Goal: Task Accomplishment & Management: Manage account settings

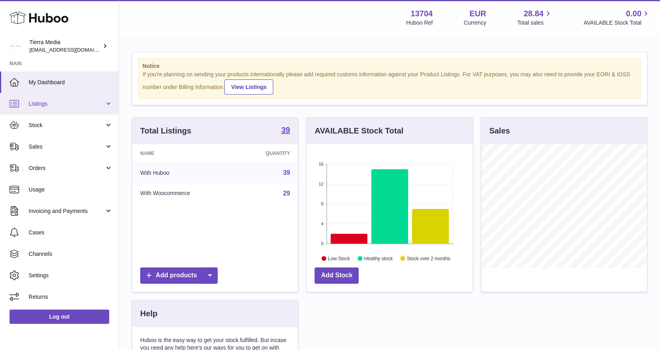
scroll to position [123, 166]
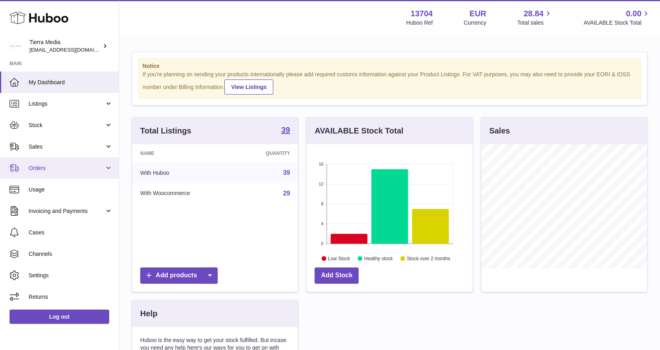
click at [52, 165] on span "Orders" at bounding box center [67, 168] width 76 height 8
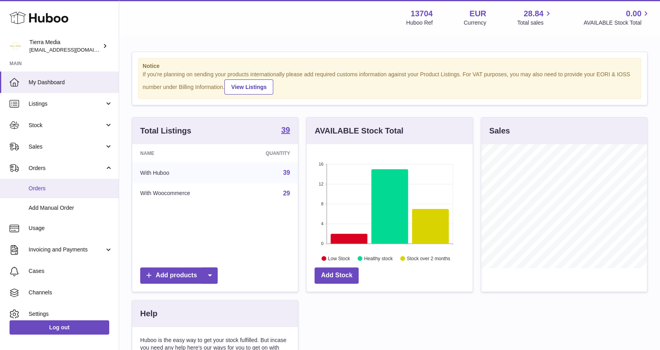
click at [48, 186] on span "Orders" at bounding box center [71, 189] width 84 height 8
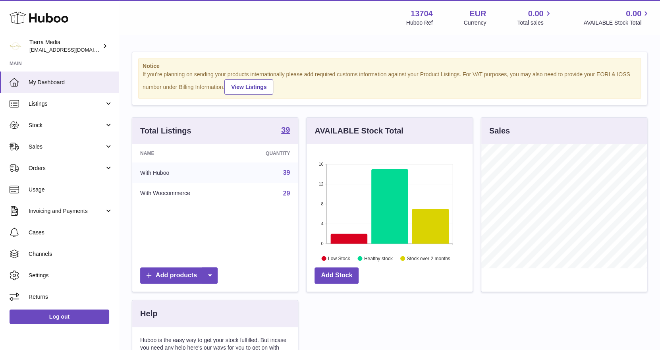
scroll to position [123, 166]
click at [39, 127] on span "Stock" at bounding box center [67, 125] width 76 height 8
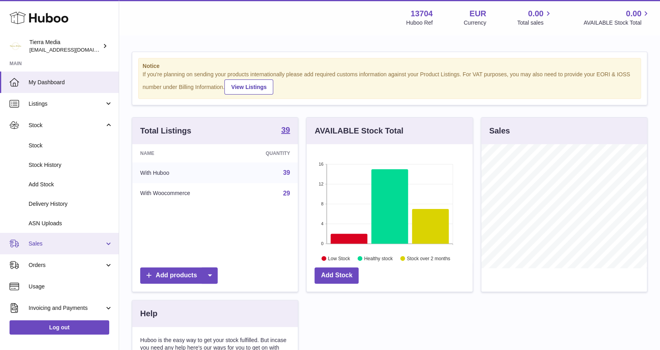
click at [36, 250] on link "Sales" at bounding box center [59, 243] width 119 height 21
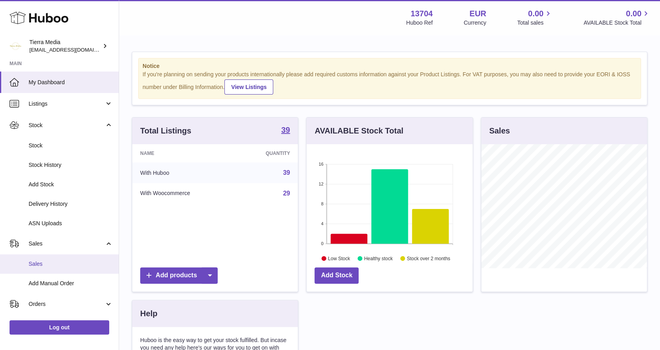
click at [38, 264] on span "Sales" at bounding box center [71, 264] width 84 height 8
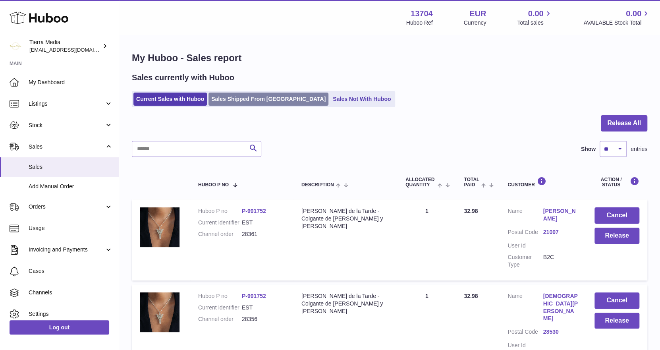
click at [262, 99] on link "Sales Shipped From Huboo" at bounding box center [268, 98] width 120 height 13
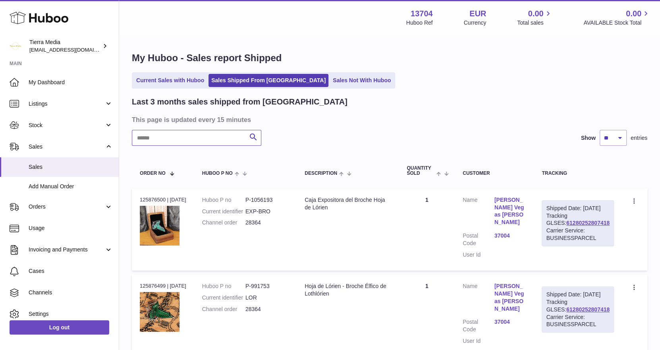
click at [179, 140] on input "text" at bounding box center [196, 138] width 129 height 16
paste input "*****"
type input "*****"
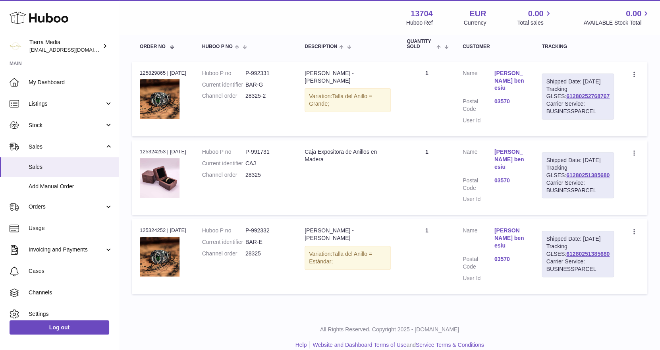
scroll to position [104, 0]
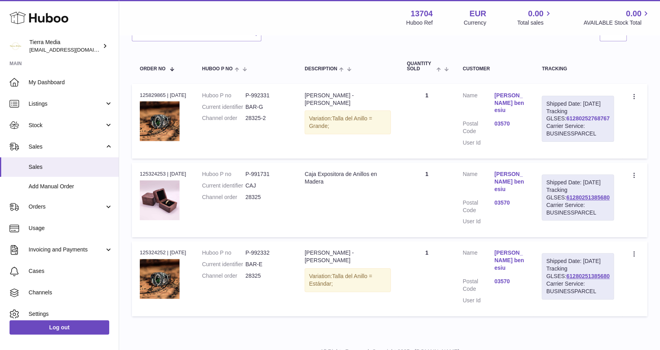
click at [579, 121] on link "61280252768767" at bounding box center [587, 118] width 43 height 6
click at [55, 83] on span "My Dashboard" at bounding box center [71, 83] width 84 height 8
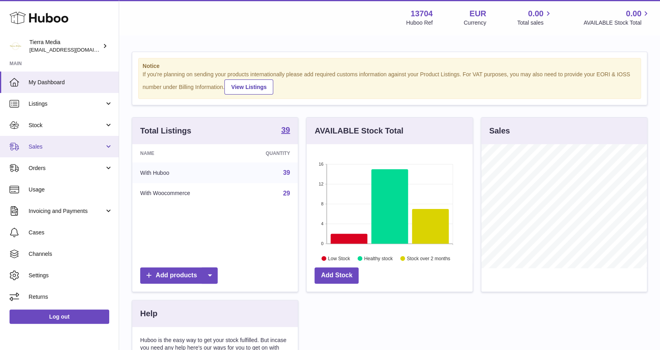
scroll to position [123, 166]
click at [63, 150] on link "Sales" at bounding box center [59, 146] width 119 height 21
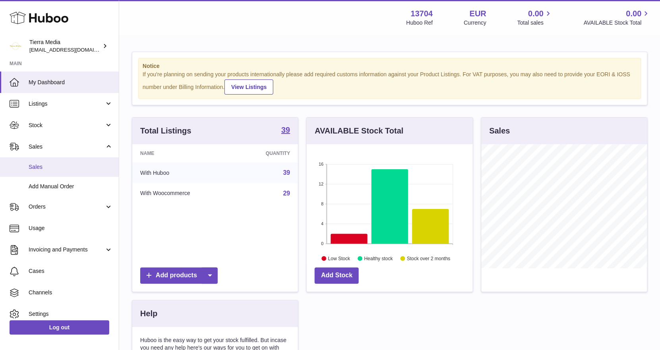
click at [48, 169] on span "Sales" at bounding box center [71, 167] width 84 height 8
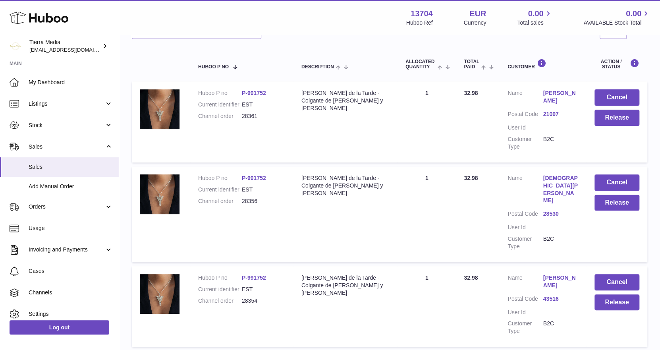
scroll to position [119, 0]
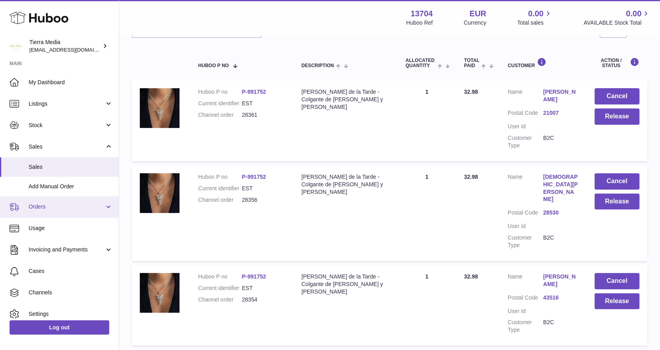
click at [54, 210] on link "Orders" at bounding box center [59, 206] width 119 height 21
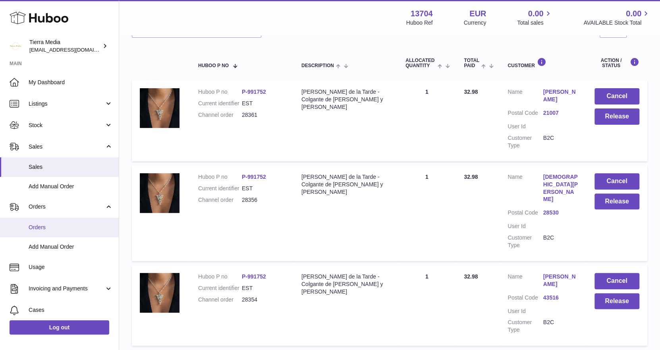
click at [53, 227] on span "Orders" at bounding box center [71, 227] width 84 height 8
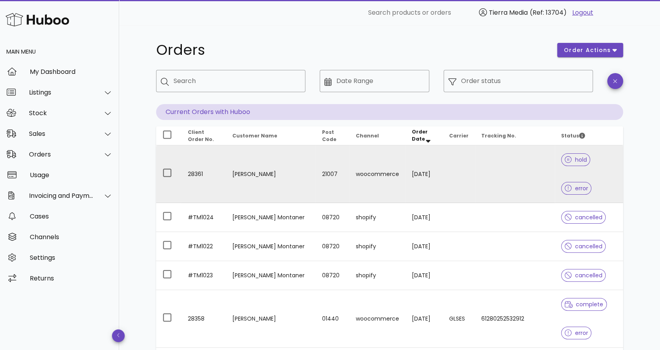
click at [505, 165] on td at bounding box center [515, 174] width 80 height 58
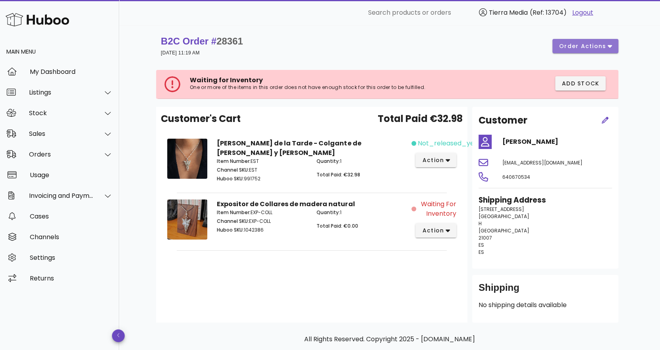
click at [576, 47] on span "order actions" at bounding box center [582, 46] width 48 height 8
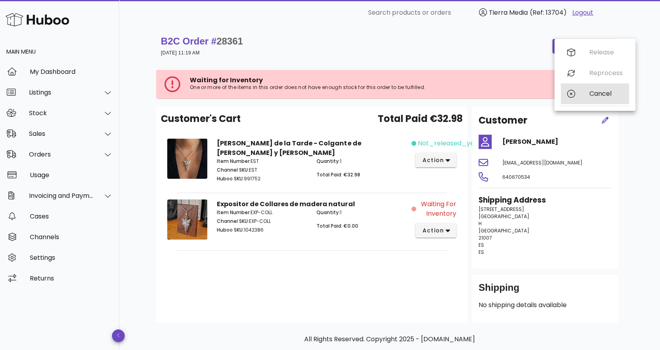
click at [578, 98] on div "Cancel" at bounding box center [594, 93] width 68 height 21
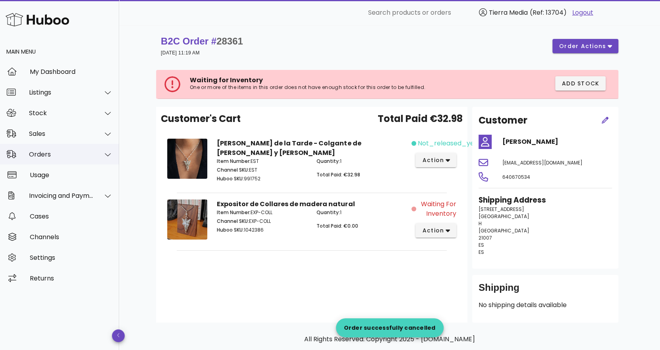
click at [52, 153] on div "Orders" at bounding box center [61, 154] width 65 height 8
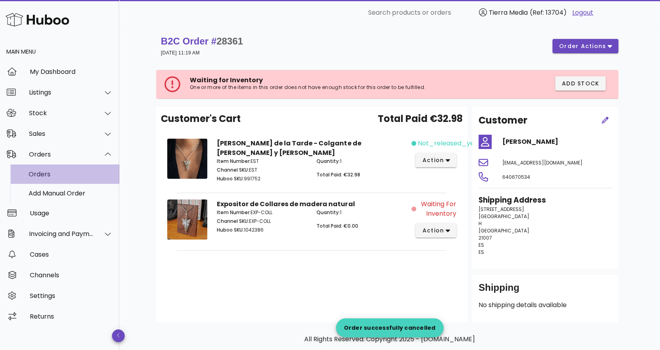
click at [51, 173] on div "Orders" at bounding box center [71, 174] width 84 height 8
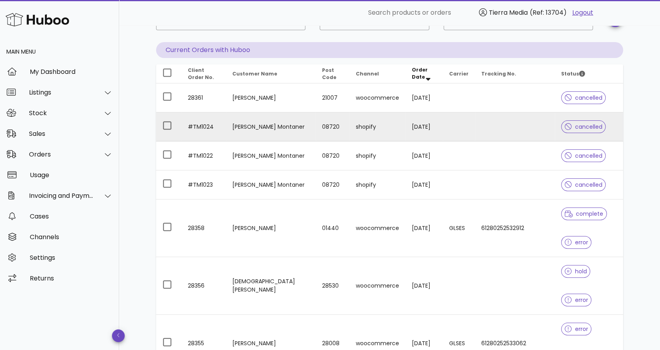
scroll to position [79, 0]
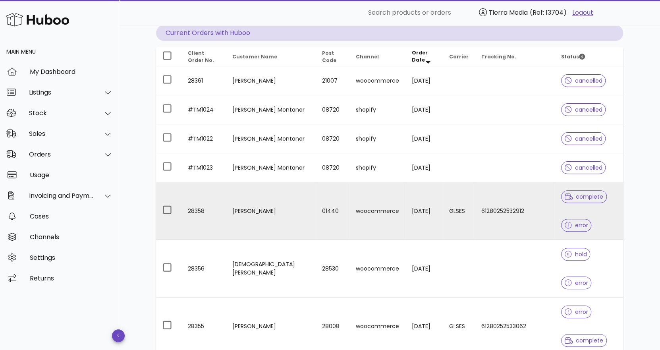
click at [419, 218] on td "[DATE]" at bounding box center [424, 211] width 38 height 58
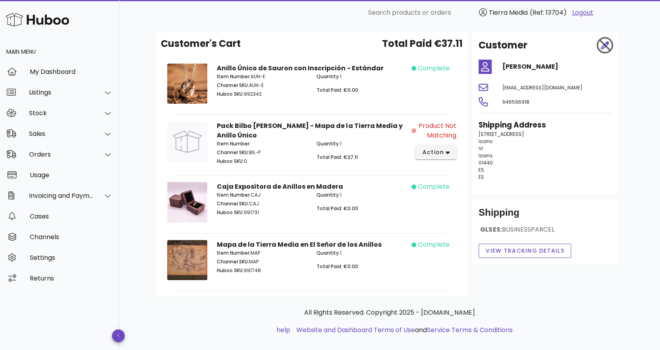
scroll to position [88, 0]
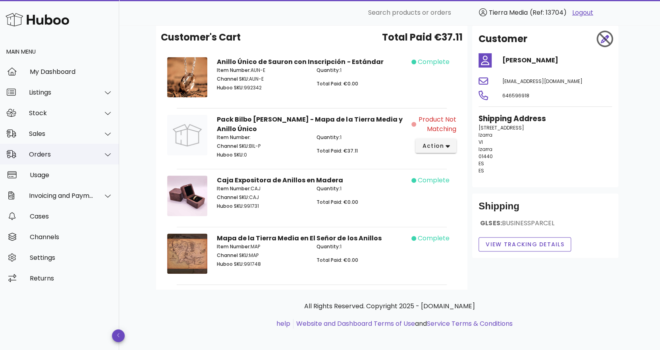
click at [59, 153] on div "Orders" at bounding box center [61, 154] width 65 height 8
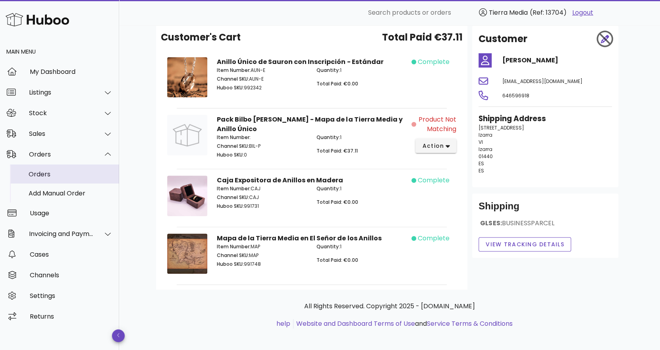
click at [58, 173] on div "Orders" at bounding box center [71, 174] width 84 height 8
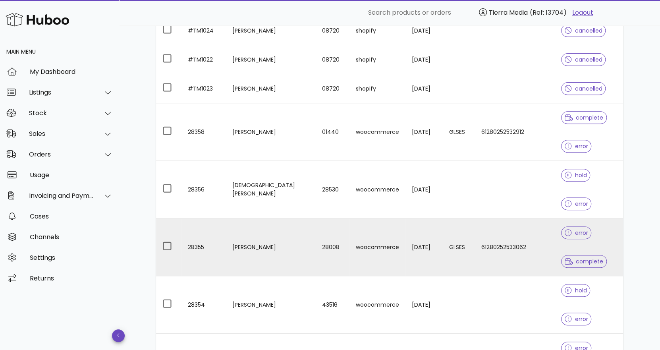
scroll to position [158, 0]
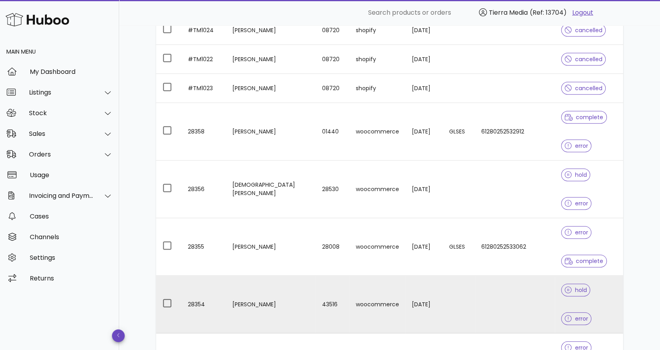
click at [474, 275] on td at bounding box center [459, 304] width 32 height 58
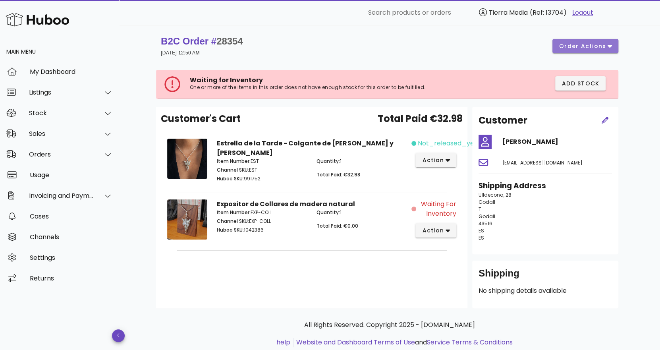
click at [586, 46] on span "order actions" at bounding box center [582, 46] width 48 height 8
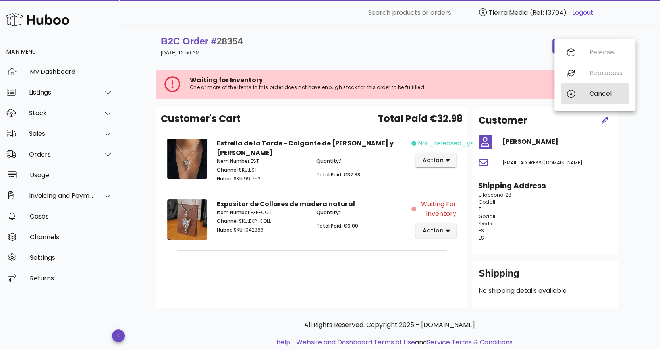
click at [582, 96] on div "Cancel" at bounding box center [594, 93] width 68 height 21
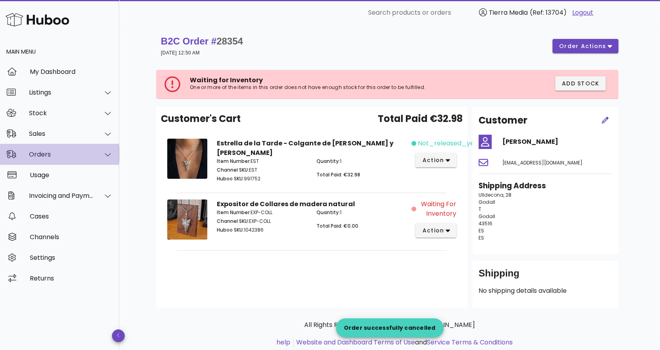
click at [52, 154] on div "Orders" at bounding box center [61, 154] width 65 height 8
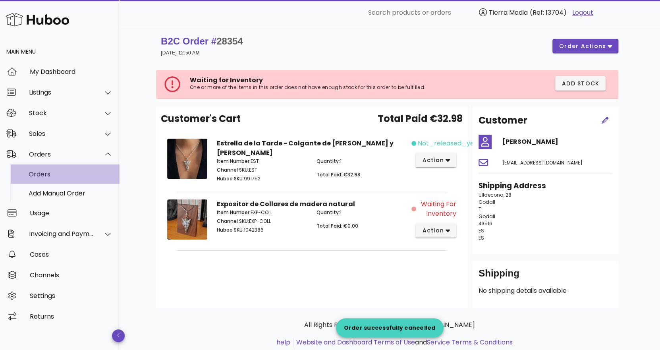
click at [53, 176] on div "Orders" at bounding box center [71, 174] width 84 height 8
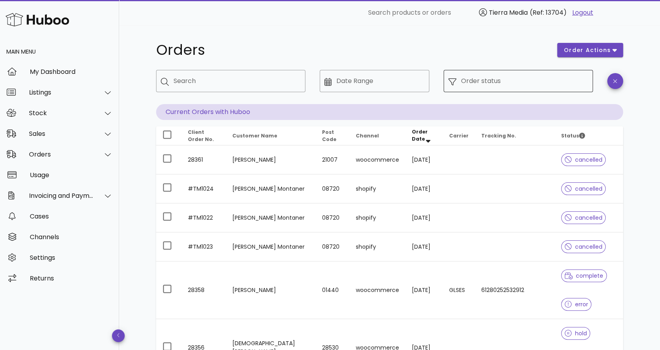
click at [498, 76] on input "Order status" at bounding box center [524, 81] width 127 height 13
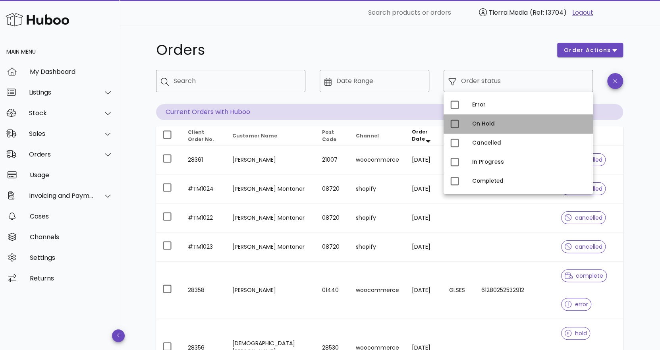
click at [479, 122] on div "On Hold" at bounding box center [529, 124] width 114 height 6
type input "**********"
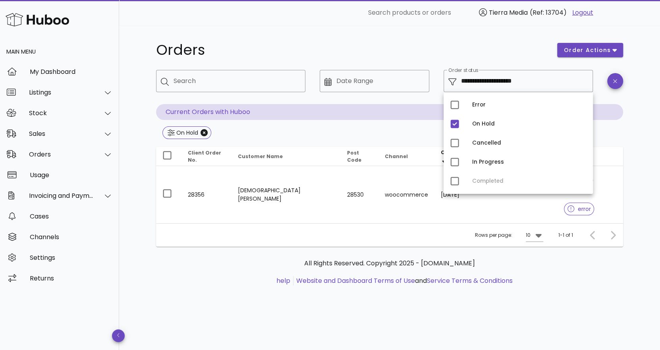
click at [645, 104] on div "**********" at bounding box center [389, 187] width 541 height 324
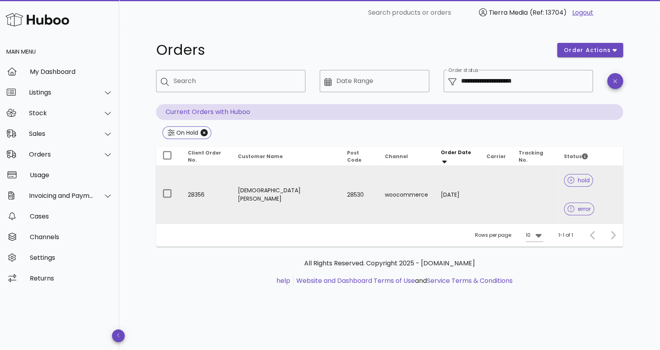
click at [274, 179] on td "Jesus cantarero Gonzalez" at bounding box center [285, 194] width 109 height 57
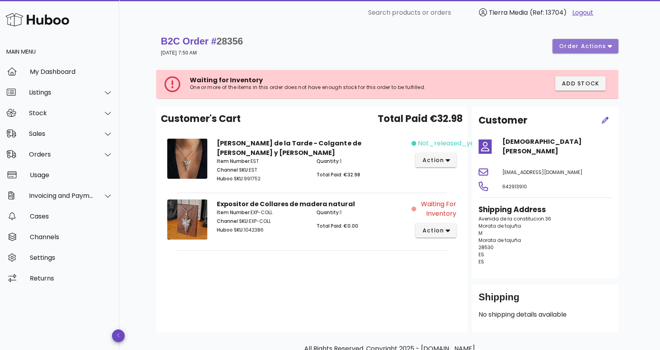
click at [591, 48] on span "order actions" at bounding box center [582, 46] width 48 height 8
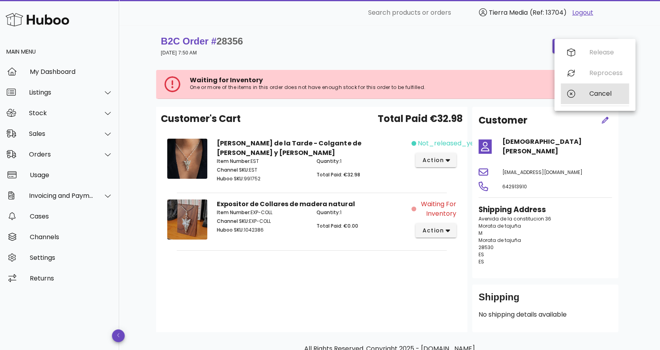
click at [587, 90] on div "Cancel" at bounding box center [594, 93] width 68 height 21
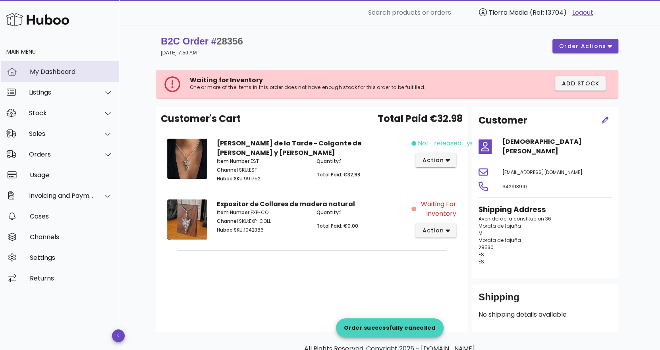
click at [60, 66] on div "My Dashboard" at bounding box center [71, 71] width 83 height 17
